Goal: Check status: Check status

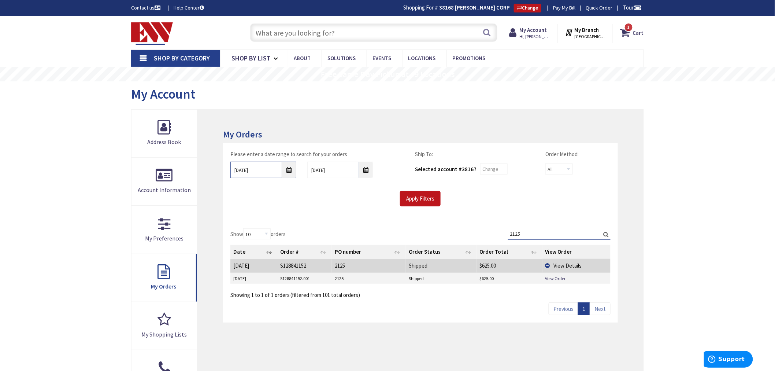
click at [289, 168] on input "[DATE]" at bounding box center [263, 170] width 66 height 16
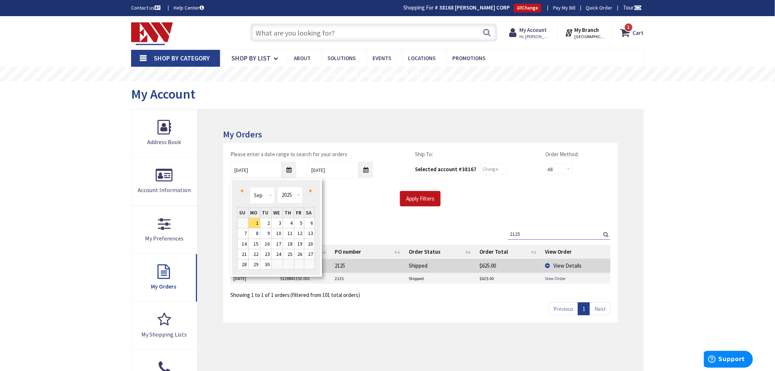
click at [242, 191] on span "Prev" at bounding box center [241, 191] width 3 height 4
click at [255, 221] on link "2" at bounding box center [254, 223] width 11 height 10
type input "[DATE]"
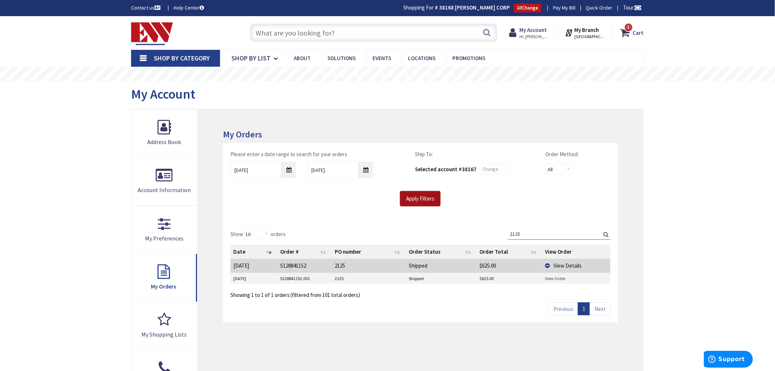
click at [413, 195] on input "Apply Filters" at bounding box center [420, 198] width 41 height 15
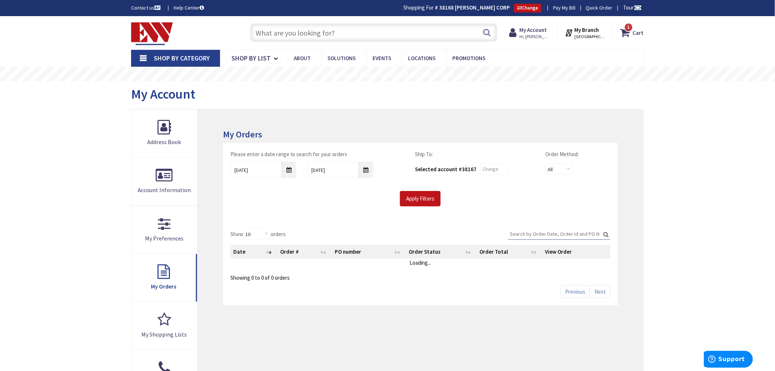
click at [528, 233] on input "Search:" at bounding box center [559, 233] width 103 height 11
type input "airamid"
click at [422, 200] on input "Apply Filters" at bounding box center [420, 198] width 41 height 15
click at [422, 202] on input "Apply Filters" at bounding box center [420, 198] width 41 height 15
click at [430, 206] on input "Apply Filters" at bounding box center [420, 198] width 41 height 15
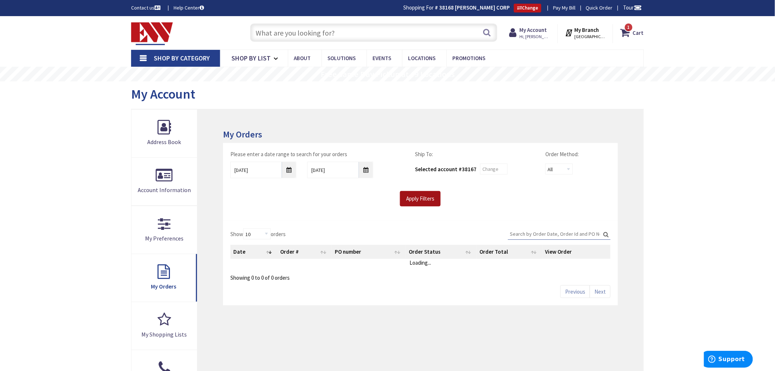
click at [426, 200] on input "Apply Filters" at bounding box center [420, 198] width 41 height 15
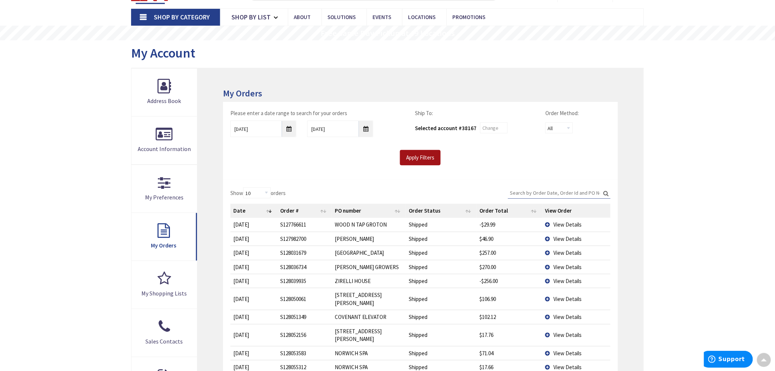
scroll to position [41, 0]
click at [533, 193] on input "Search:" at bounding box center [559, 193] width 103 height 11
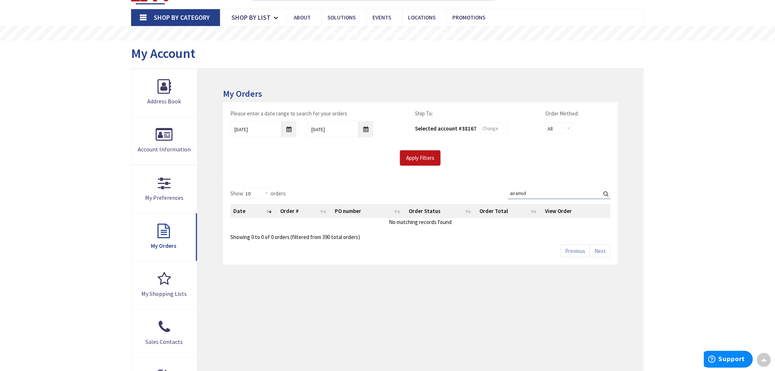
type input "airamid"
